Goal: Transaction & Acquisition: Purchase product/service

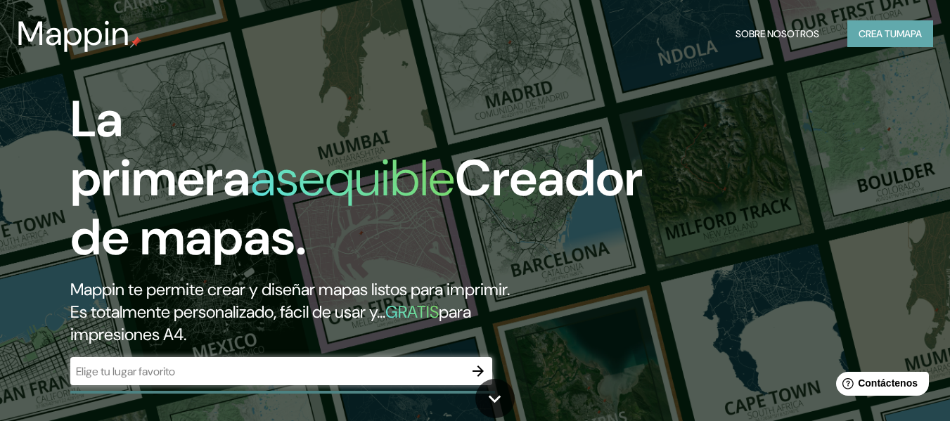
click at [881, 25] on font "Crea tu" at bounding box center [878, 34] width 38 height 18
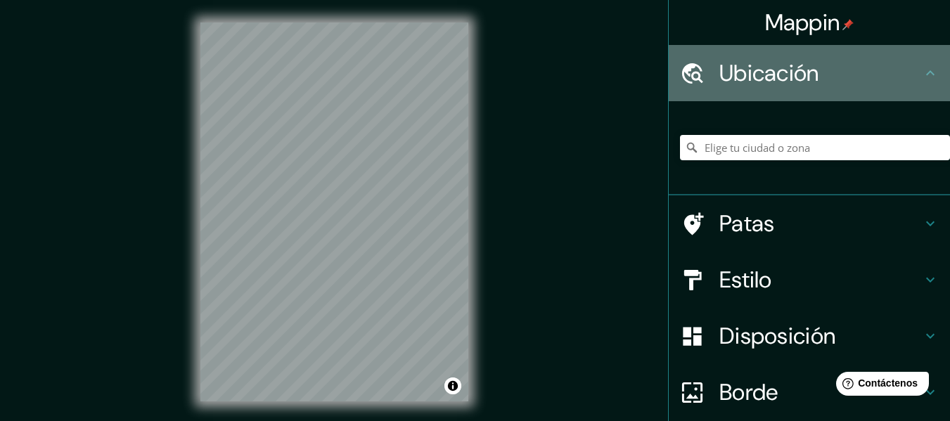
click at [875, 77] on h4 "Ubicación" at bounding box center [820, 73] width 203 height 28
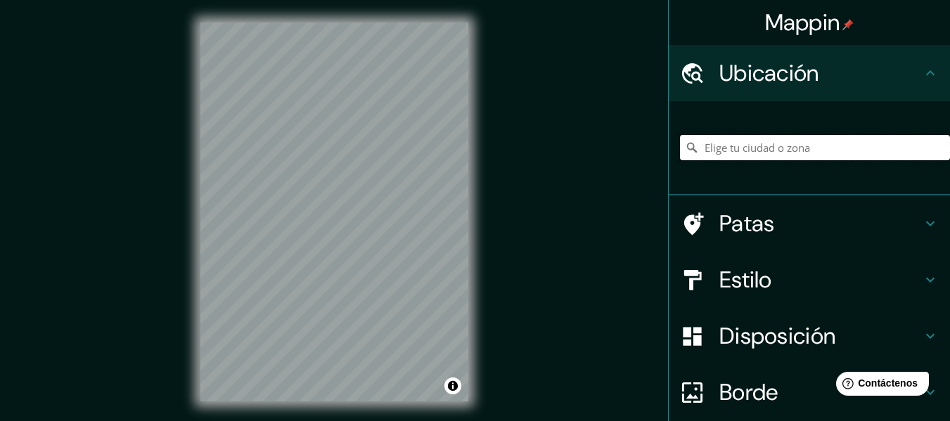
click at [775, 149] on input "Elige tu ciudad o zona" at bounding box center [815, 147] width 270 height 25
click at [915, 211] on div "Patas" at bounding box center [809, 223] width 281 height 56
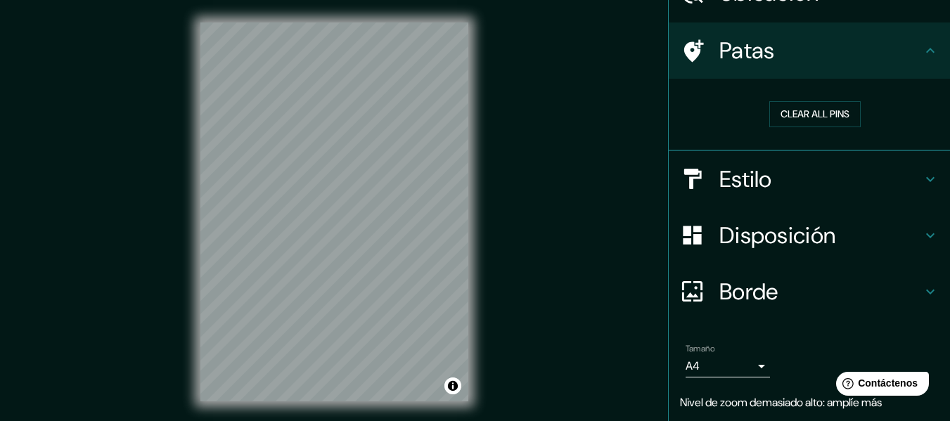
scroll to position [81, 0]
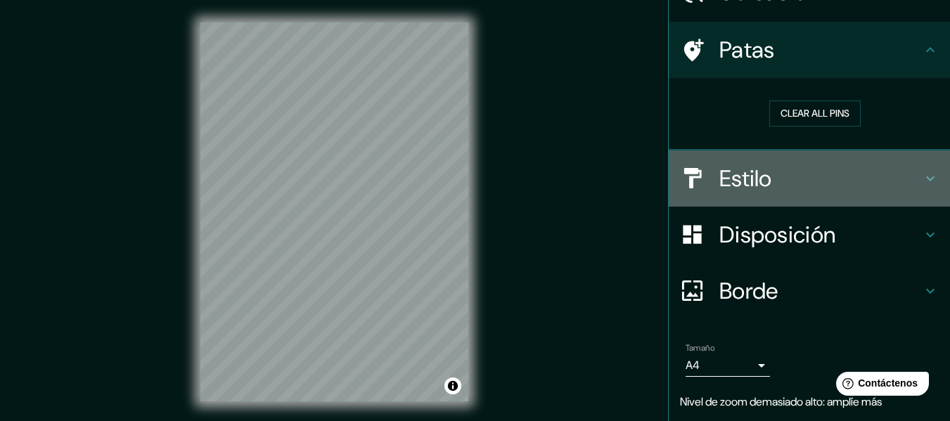
click at [911, 184] on h4 "Estilo" at bounding box center [820, 179] width 203 height 28
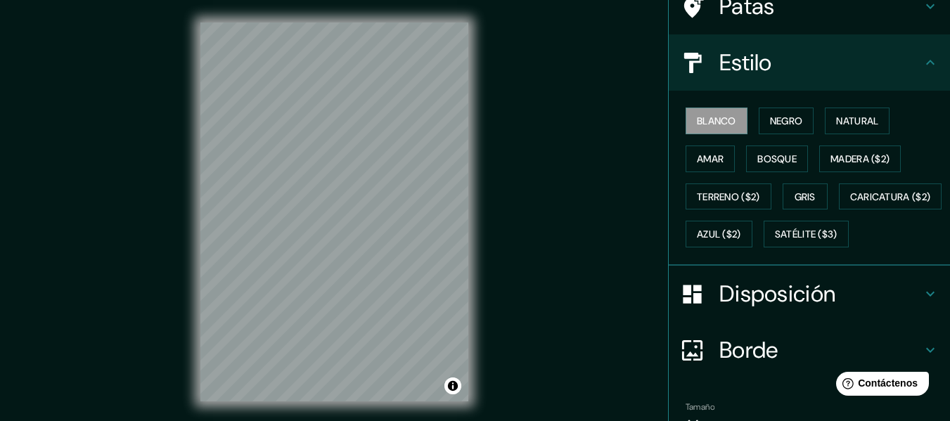
scroll to position [125, 0]
click at [780, 117] on font "Negro" at bounding box center [786, 120] width 33 height 13
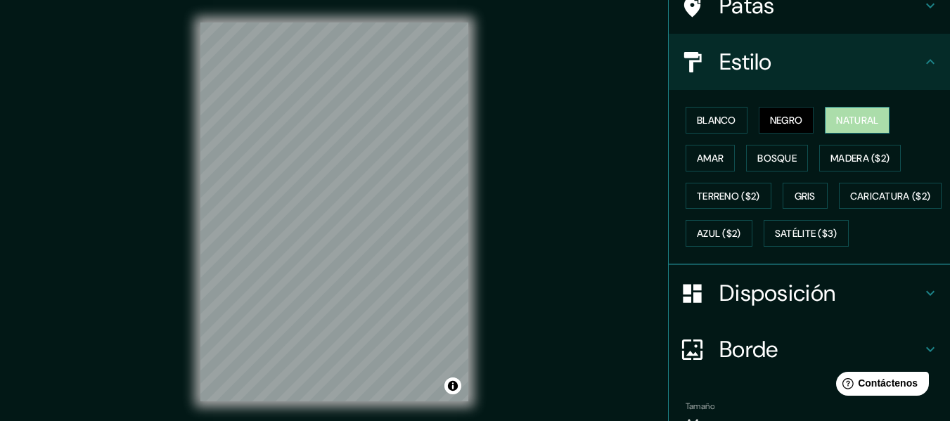
click at [825, 117] on button "Natural" at bounding box center [857, 120] width 65 height 27
click at [699, 158] on font "Amar" at bounding box center [710, 158] width 27 height 13
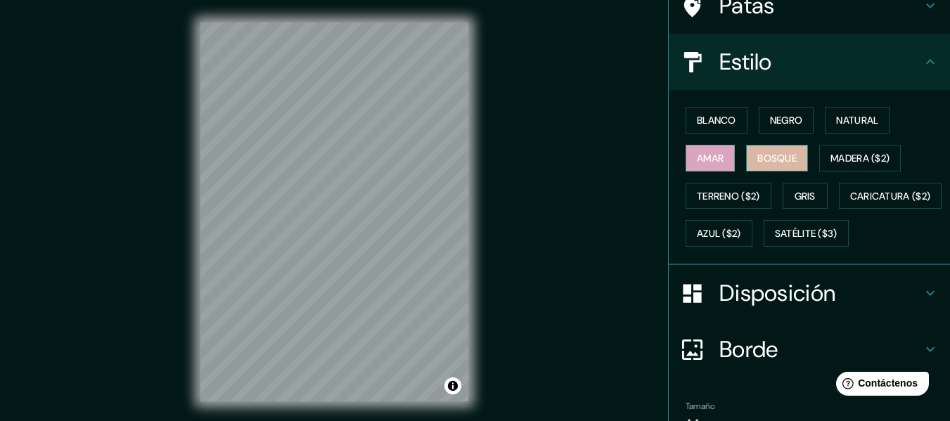
click at [761, 160] on font "Bosque" at bounding box center [776, 158] width 39 height 13
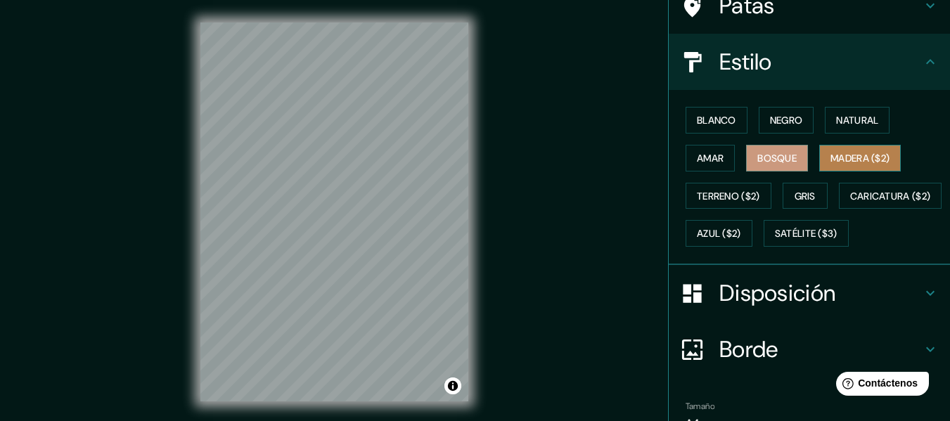
click at [836, 152] on font "Madera ($2)" at bounding box center [859, 158] width 59 height 13
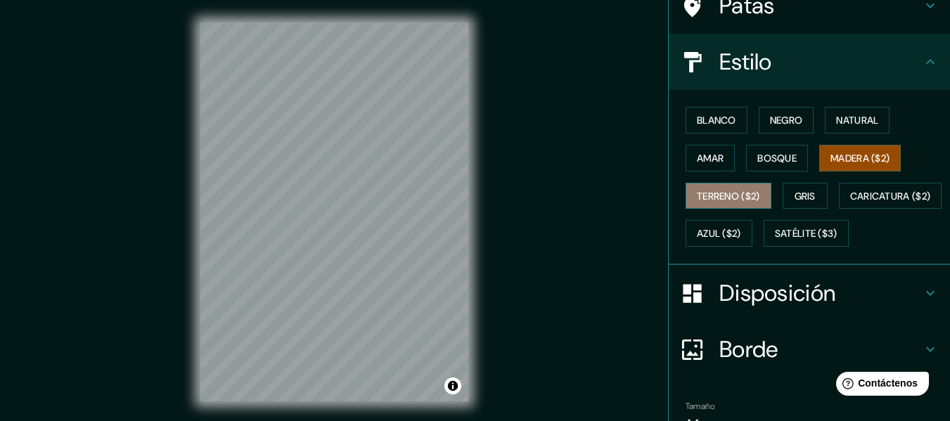
click at [722, 198] on font "Terreno ($2)" at bounding box center [728, 196] width 63 height 13
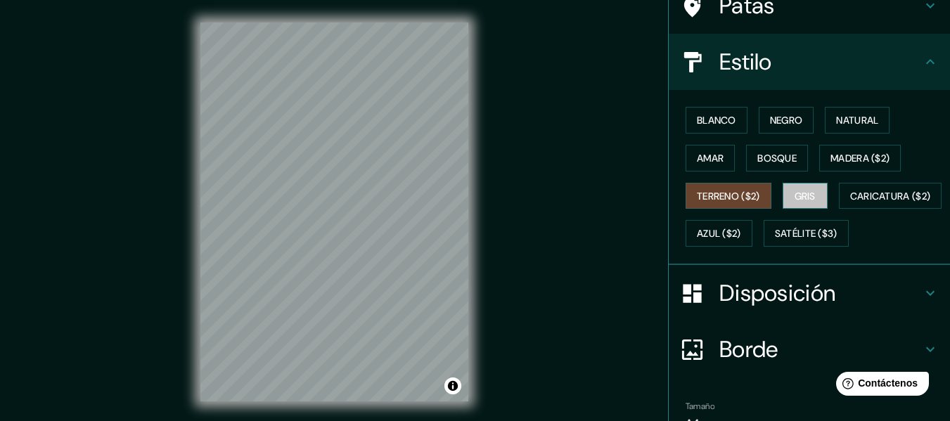
click at [783, 191] on button "Gris" at bounding box center [805, 196] width 45 height 27
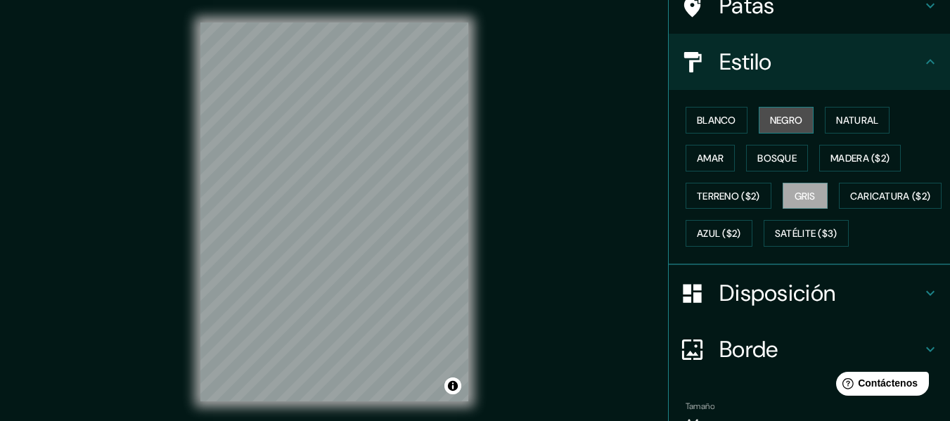
click at [789, 110] on button "Negro" at bounding box center [787, 120] width 56 height 27
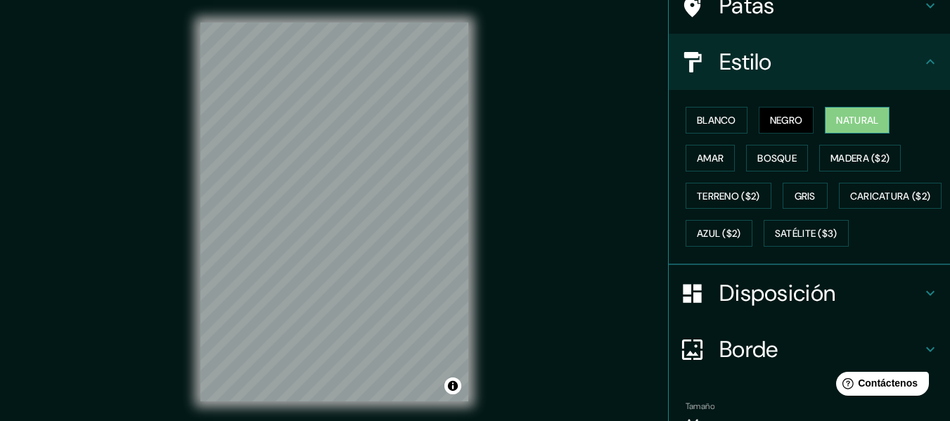
click at [836, 114] on font "Natural" at bounding box center [857, 120] width 42 height 13
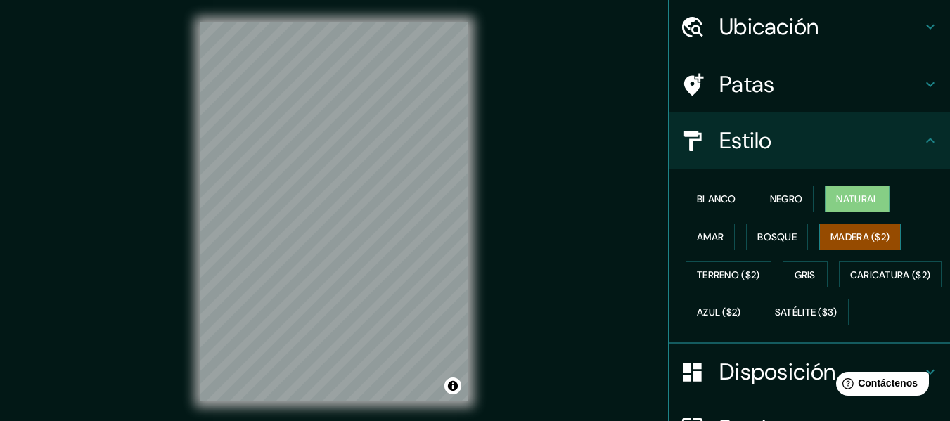
scroll to position [39, 0]
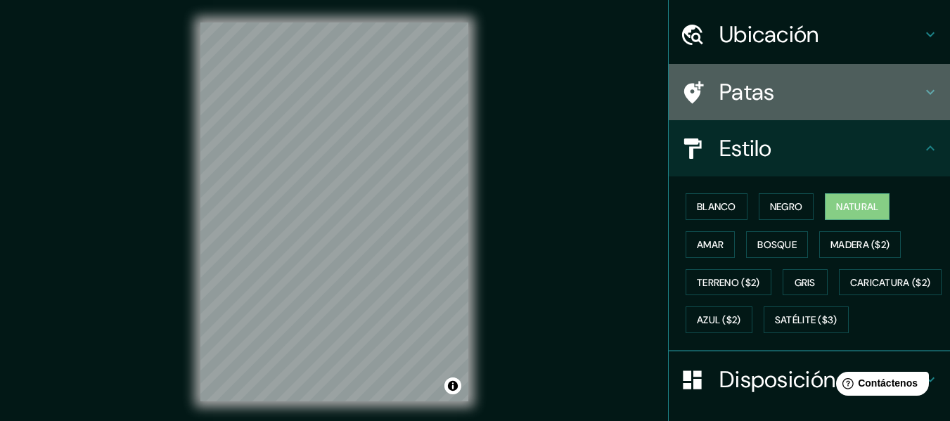
click at [910, 101] on h4 "Patas" at bounding box center [820, 92] width 203 height 28
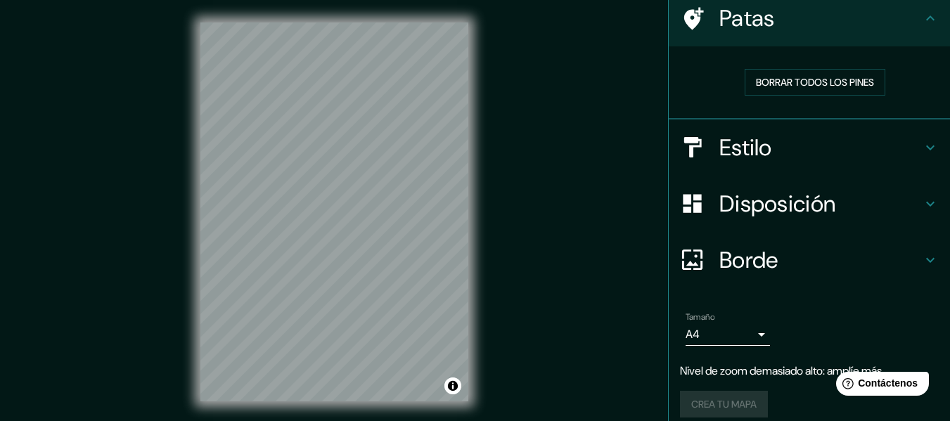
scroll to position [125, 0]
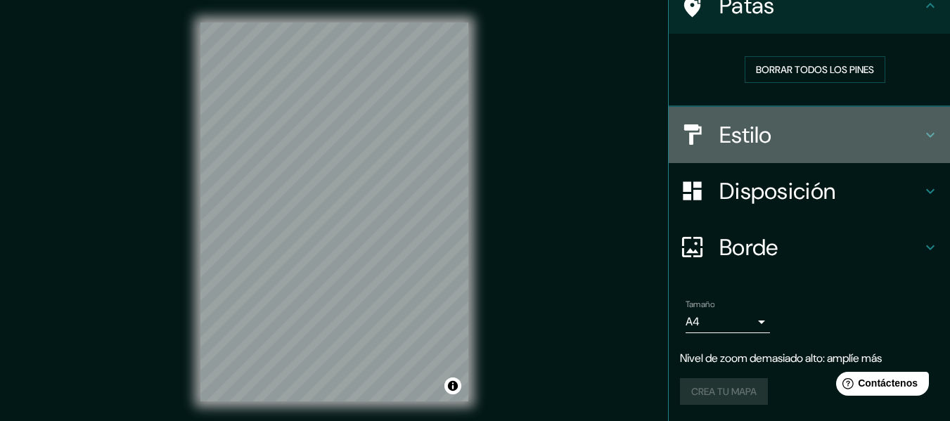
click at [843, 141] on h4 "Estilo" at bounding box center [820, 135] width 203 height 28
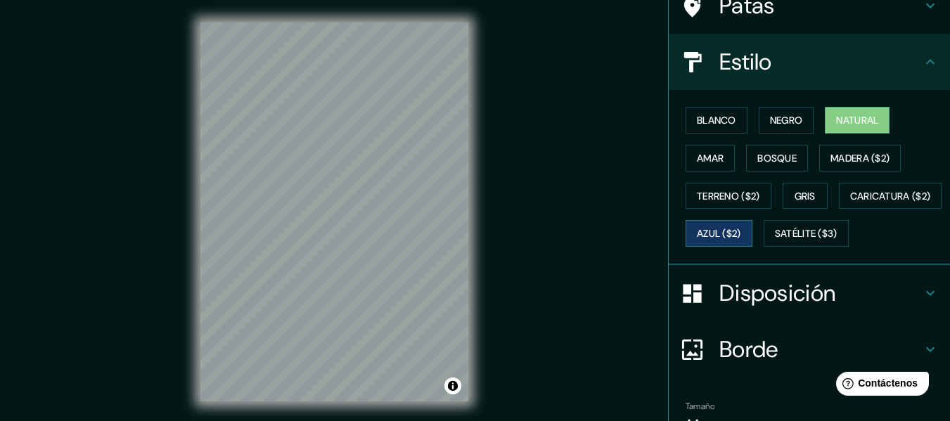
scroll to position [265, 0]
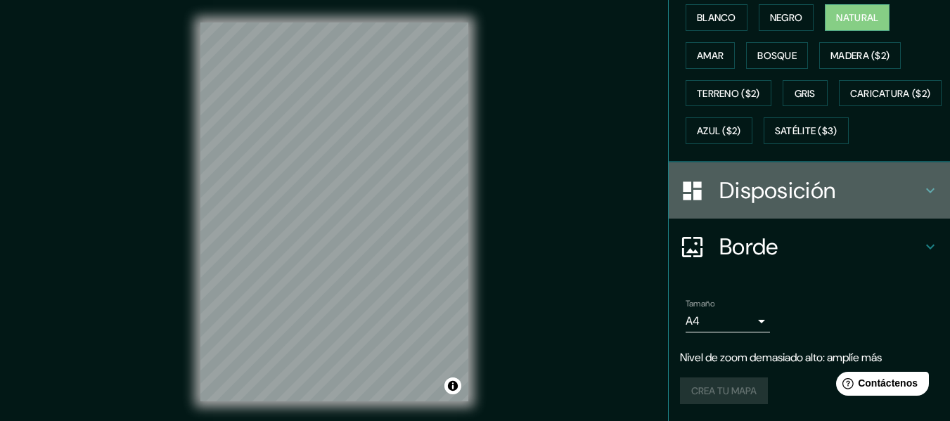
click at [853, 203] on h4 "Disposición" at bounding box center [820, 190] width 203 height 28
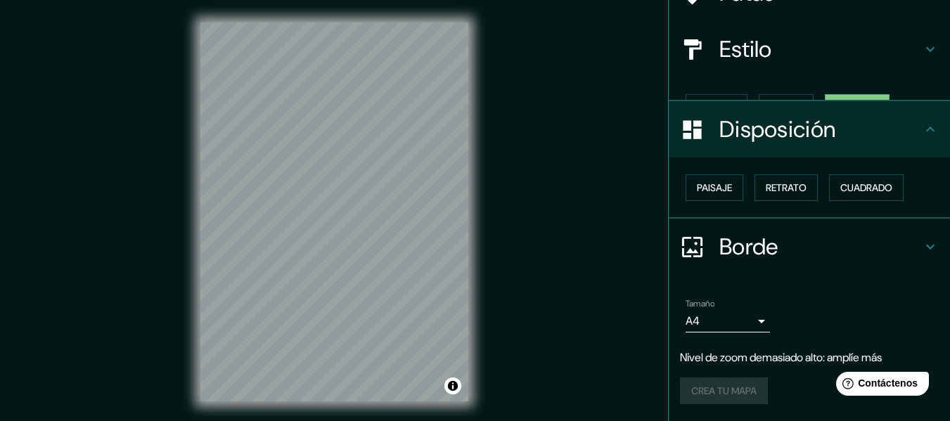
scroll to position [114, 0]
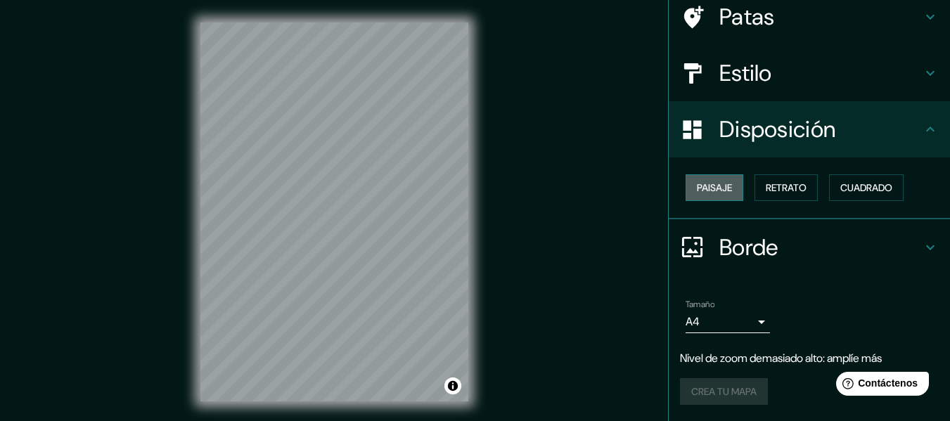
click at [708, 186] on font "Paisaje" at bounding box center [714, 187] width 35 height 13
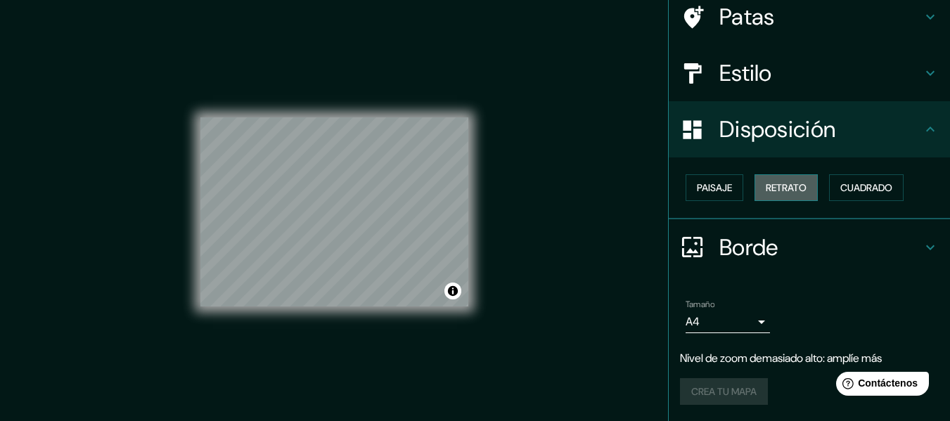
click at [755, 181] on button "Retrato" at bounding box center [785, 187] width 63 height 27
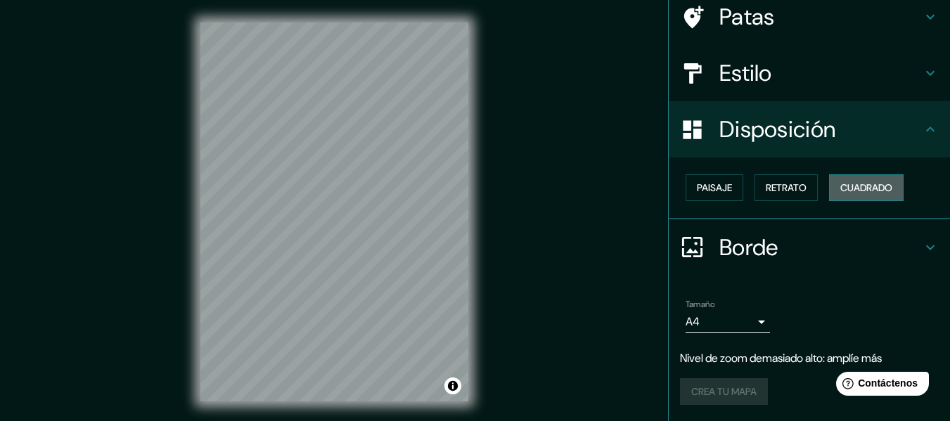
click at [849, 180] on font "Cuadrado" at bounding box center [866, 188] width 52 height 18
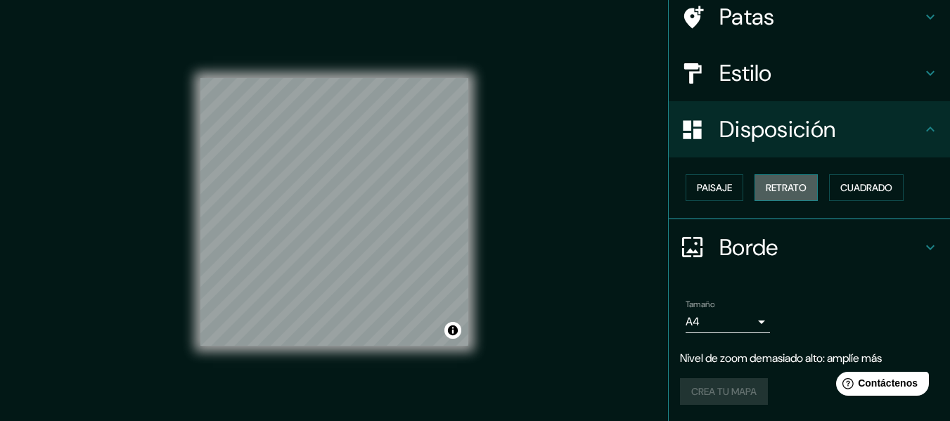
click at [791, 185] on font "Retrato" at bounding box center [786, 187] width 41 height 13
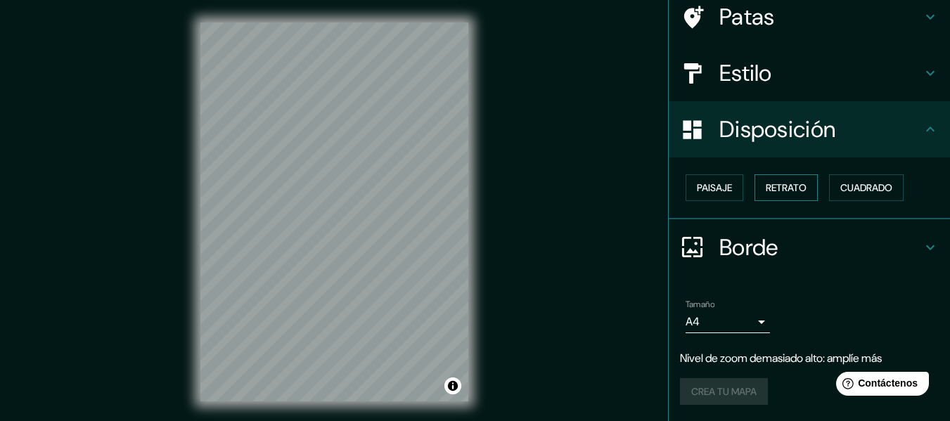
scroll to position [25, 0]
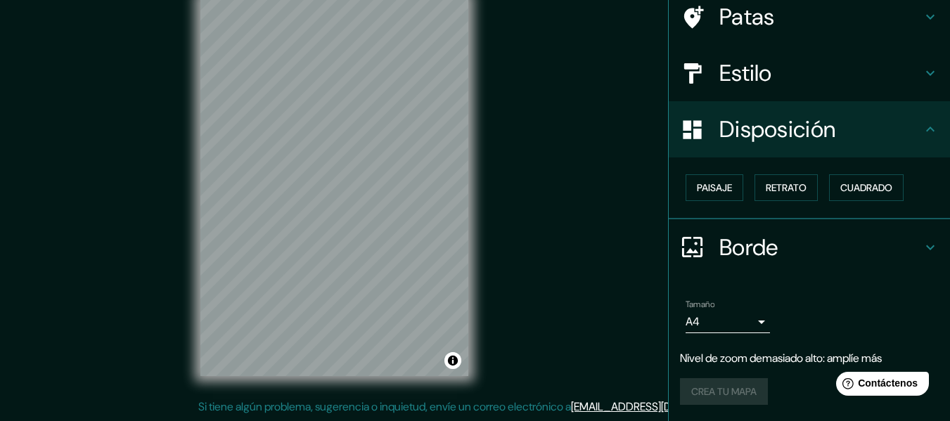
click at [906, 246] on h4 "Borde" at bounding box center [820, 247] width 203 height 28
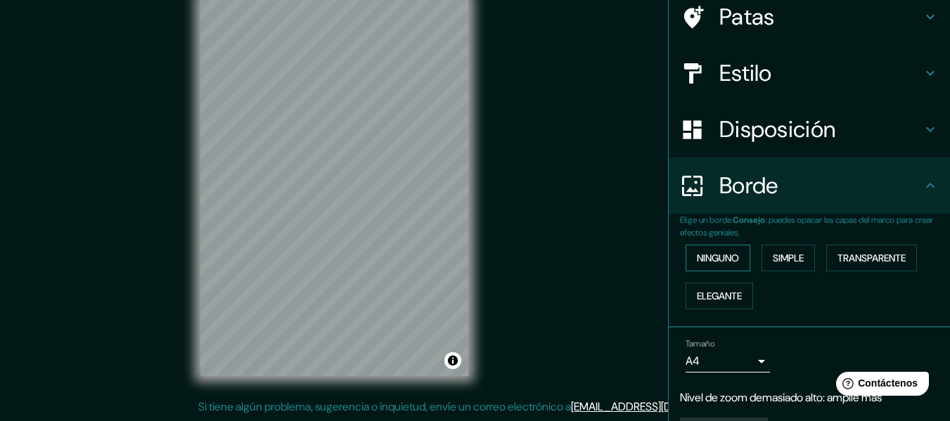
click at [722, 259] on font "Ninguno" at bounding box center [718, 258] width 42 height 13
click at [785, 258] on font "Simple" at bounding box center [788, 258] width 31 height 13
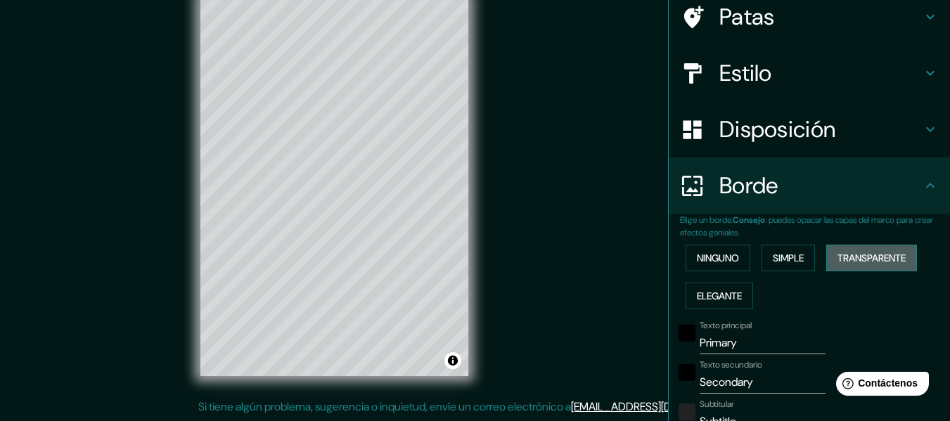
click at [851, 251] on font "Transparente" at bounding box center [871, 258] width 68 height 18
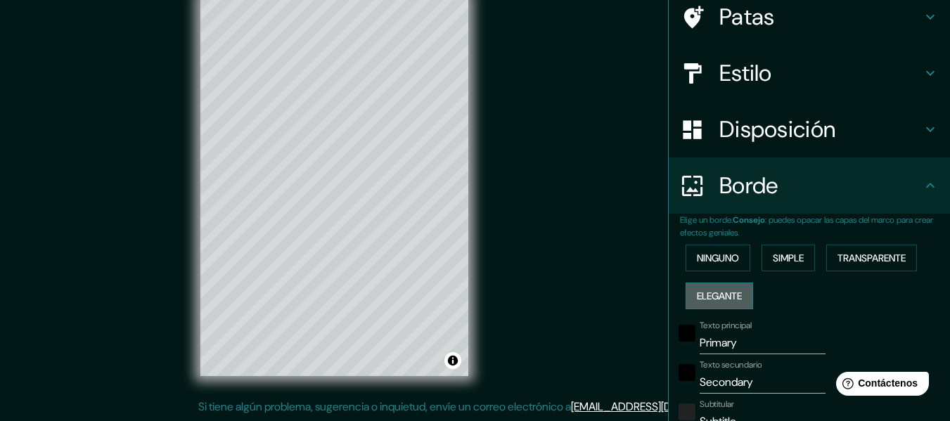
click at [713, 300] on font "Elegante" at bounding box center [719, 296] width 45 height 13
click at [712, 252] on font "Ninguno" at bounding box center [718, 258] width 42 height 13
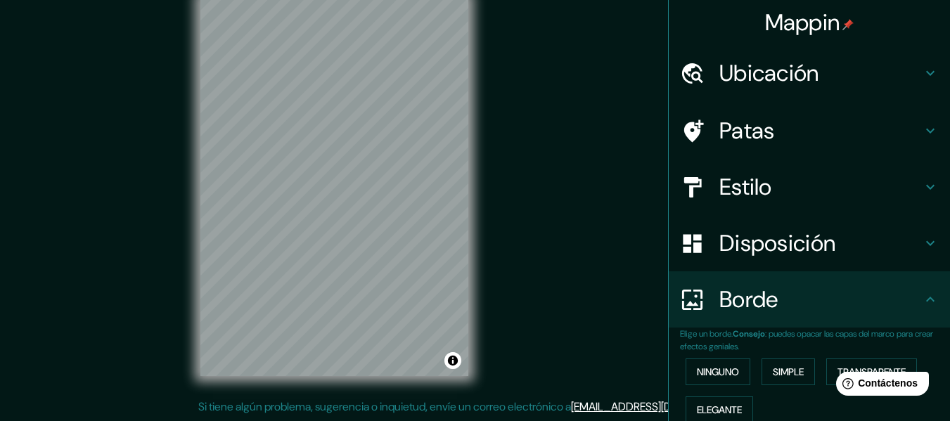
scroll to position [0, 0]
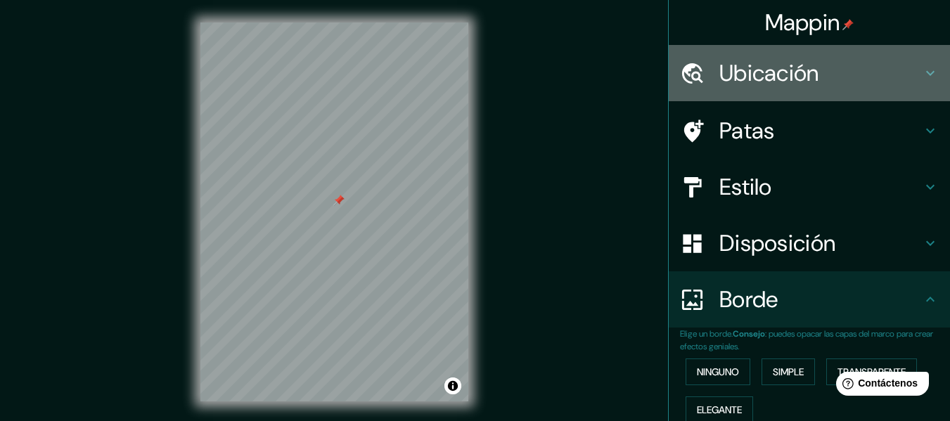
click at [908, 66] on h4 "Ubicación" at bounding box center [820, 73] width 203 height 28
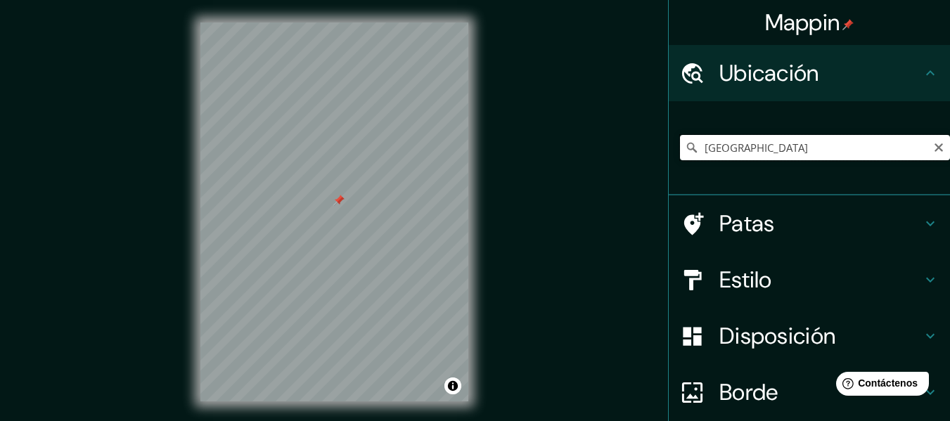
click at [769, 142] on input "[GEOGRAPHIC_DATA]" at bounding box center [815, 147] width 270 height 25
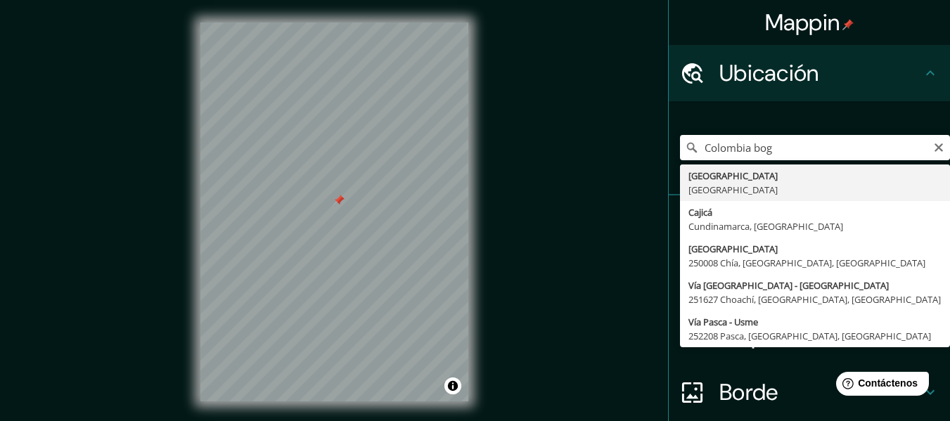
type input "[GEOGRAPHIC_DATA], [GEOGRAPHIC_DATA]"
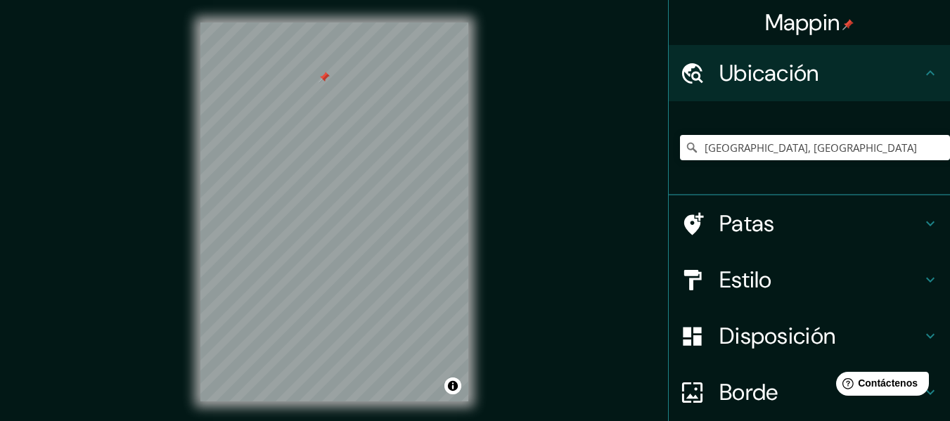
click at [910, 75] on h4 "Ubicación" at bounding box center [820, 73] width 203 height 28
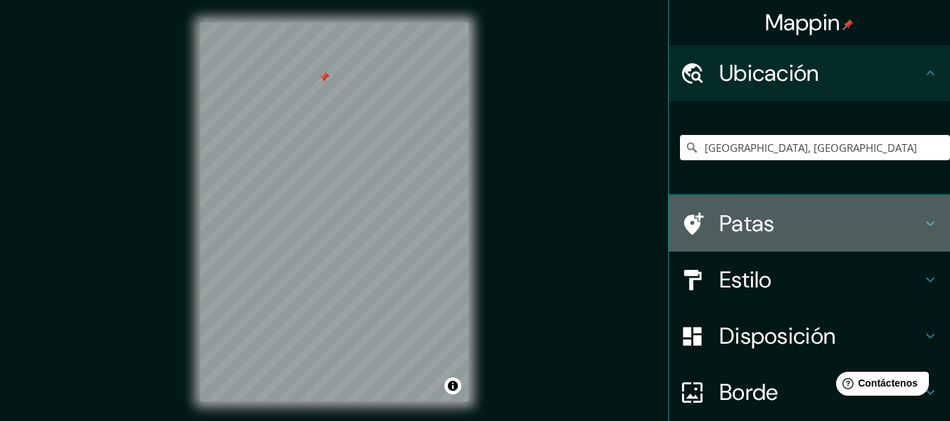
click at [814, 233] on h4 "Patas" at bounding box center [820, 224] width 203 height 28
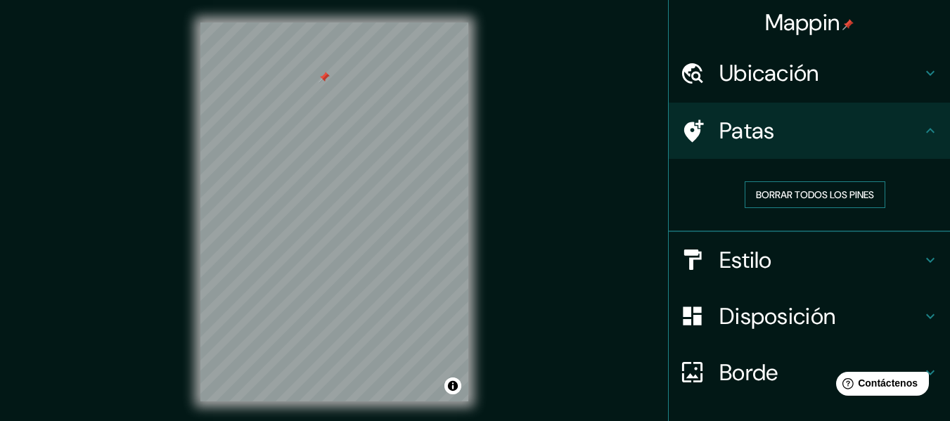
click at [820, 198] on font "Borrar todos los pines" at bounding box center [815, 194] width 118 height 13
